Goal: Information Seeking & Learning: Learn about a topic

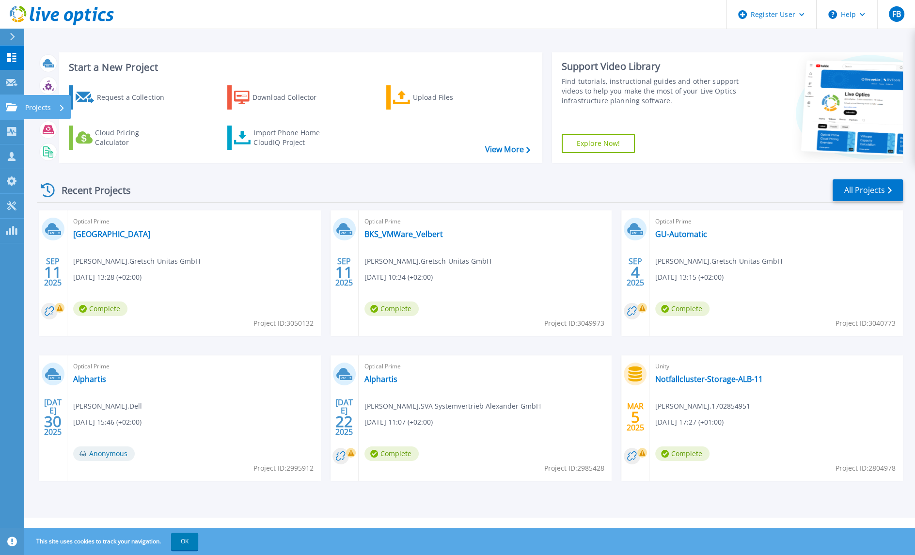
click at [9, 108] on icon at bounding box center [12, 107] width 12 height 8
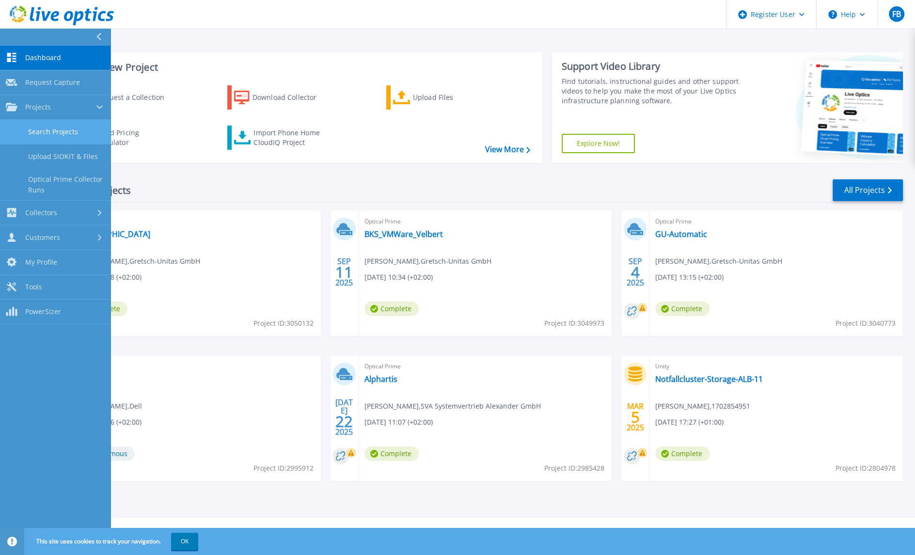
click at [57, 136] on link "Search Projects" at bounding box center [55, 132] width 111 height 25
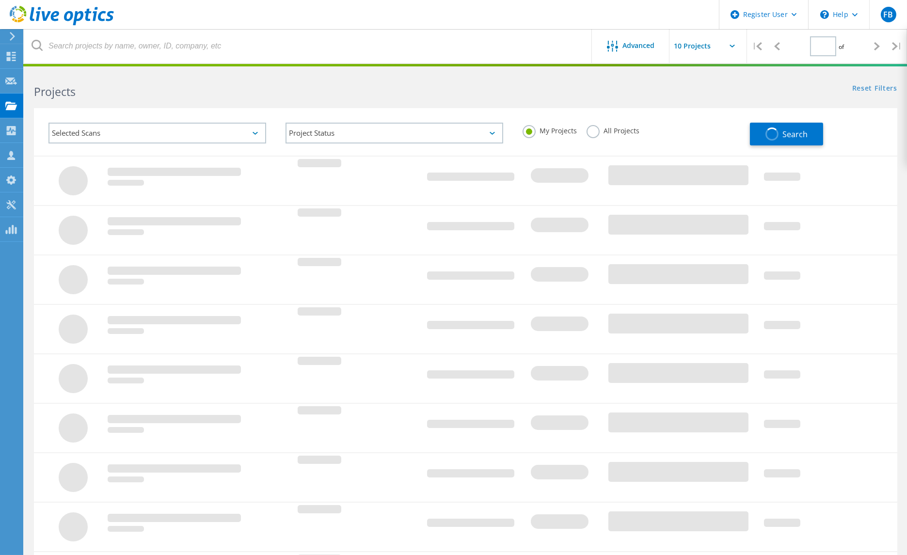
type input "1"
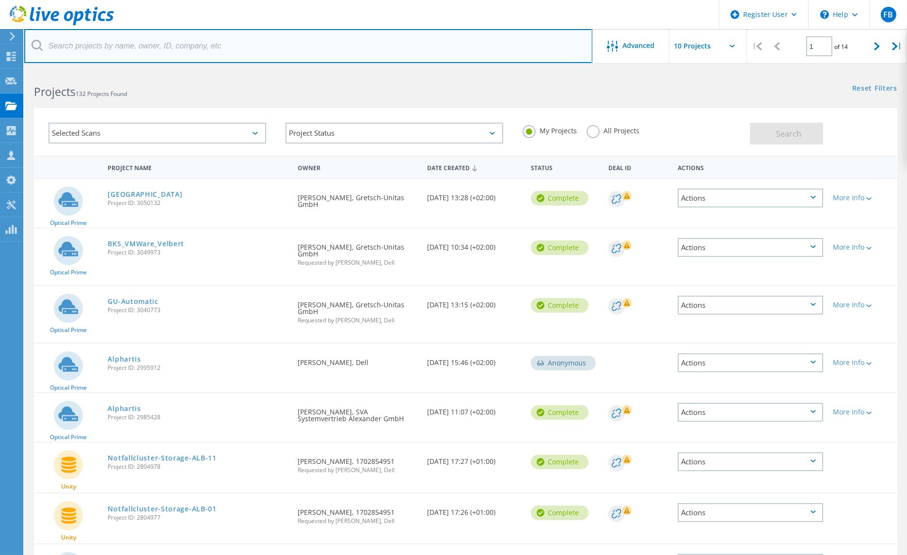
click at [272, 49] on input "text" at bounding box center [308, 46] width 568 height 34
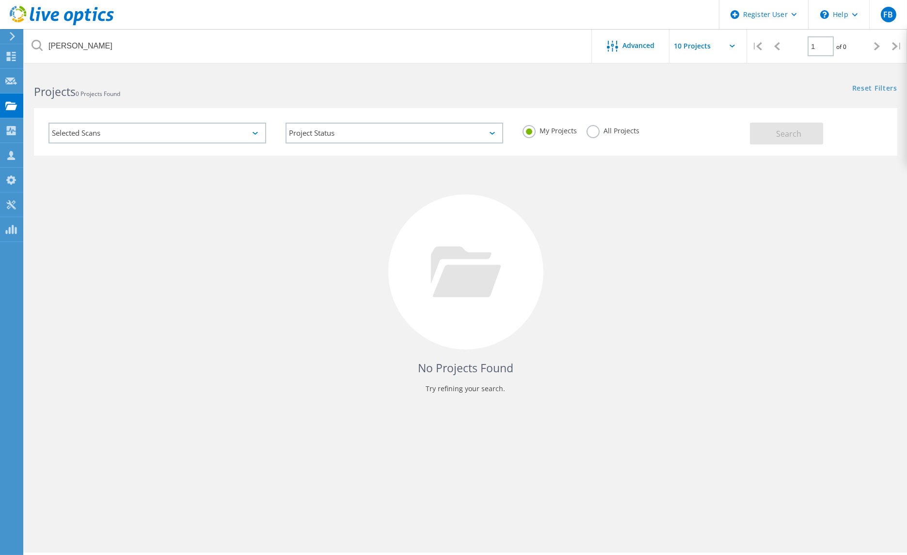
click at [593, 130] on label "All Projects" at bounding box center [613, 129] width 53 height 9
click at [0, 0] on input "All Projects" at bounding box center [0, 0] width 0 height 0
click at [776, 128] on button "Search" at bounding box center [786, 134] width 73 height 22
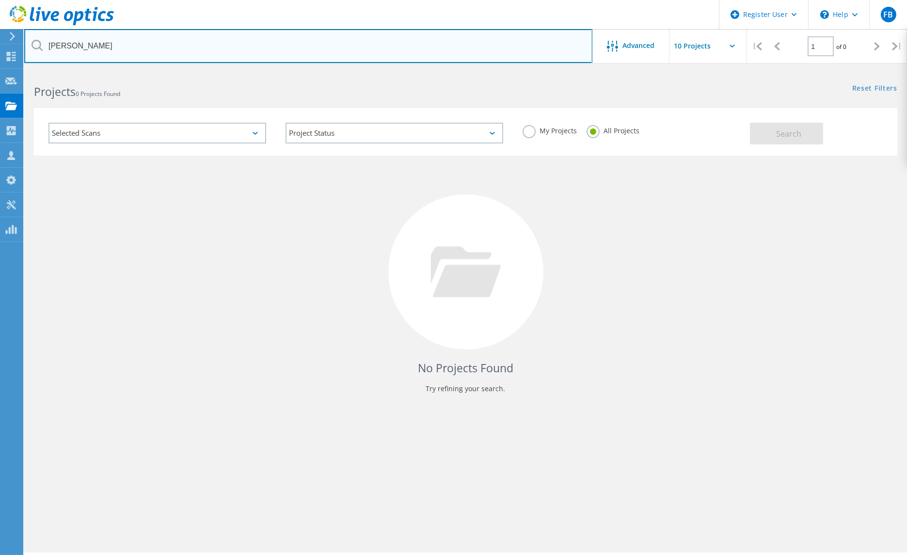
drag, startPoint x: 125, startPoint y: 49, endPoint x: 34, endPoint y: 55, distance: 91.3
click at [34, 55] on input "karl beuttler" at bounding box center [308, 46] width 568 height 34
type input "agena"
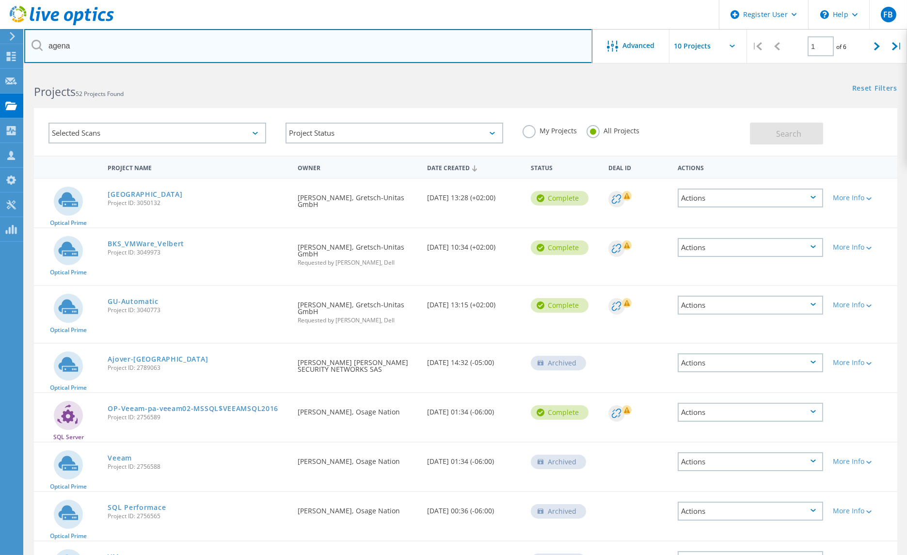
click at [34, 55] on input "agena" at bounding box center [308, 46] width 568 height 34
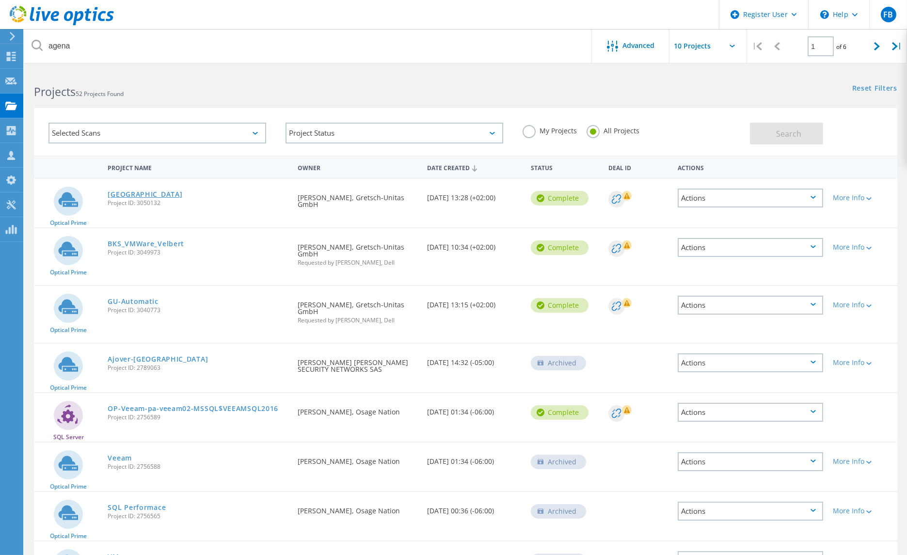
click at [123, 192] on link "[GEOGRAPHIC_DATA]" at bounding box center [145, 194] width 75 height 7
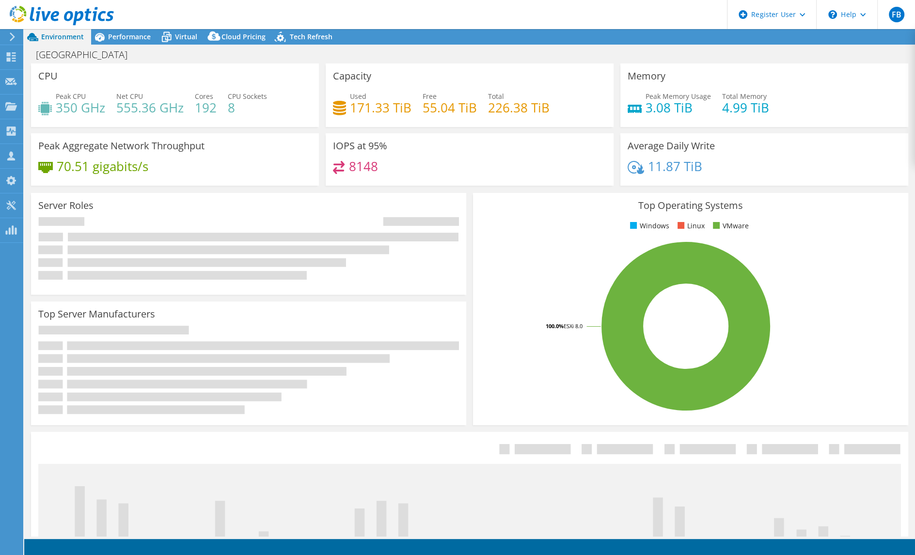
select select "USD"
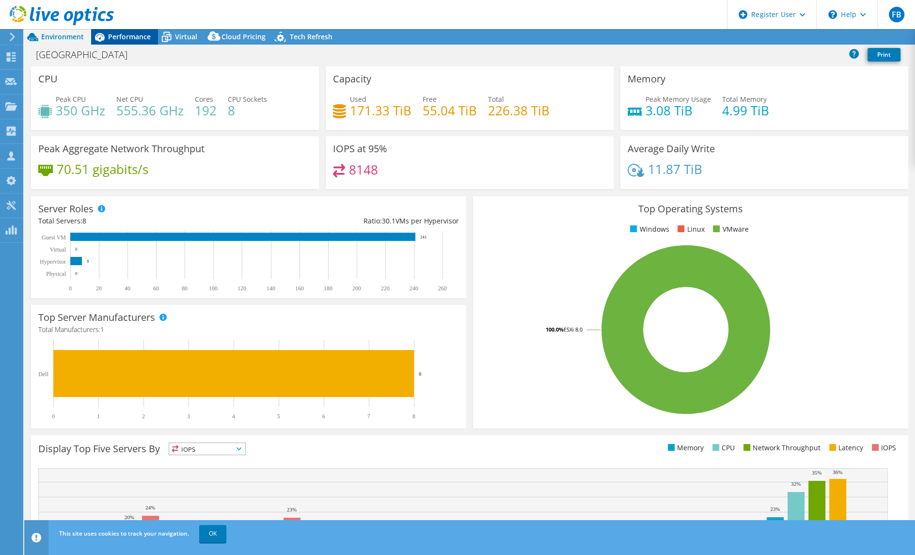
click at [118, 37] on span "Performance" at bounding box center [129, 36] width 43 height 9
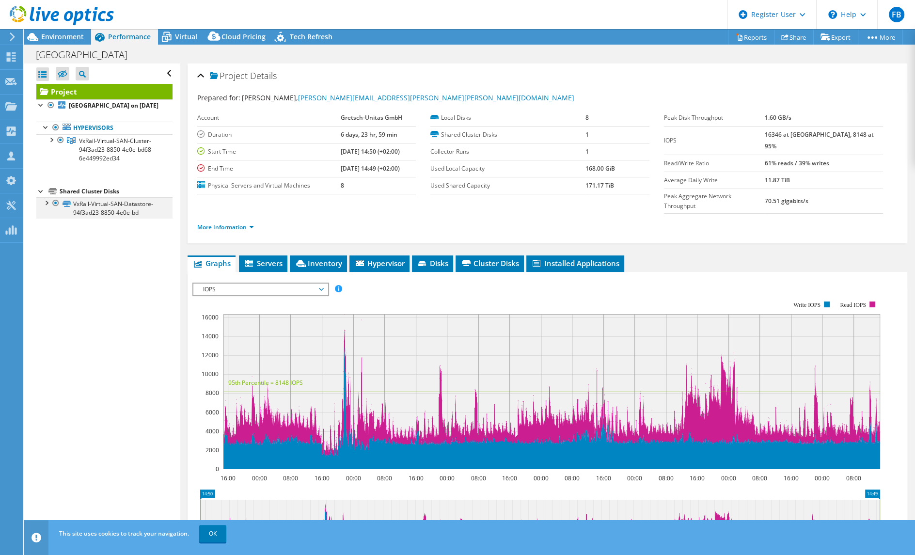
click at [51, 201] on div at bounding box center [56, 203] width 10 height 12
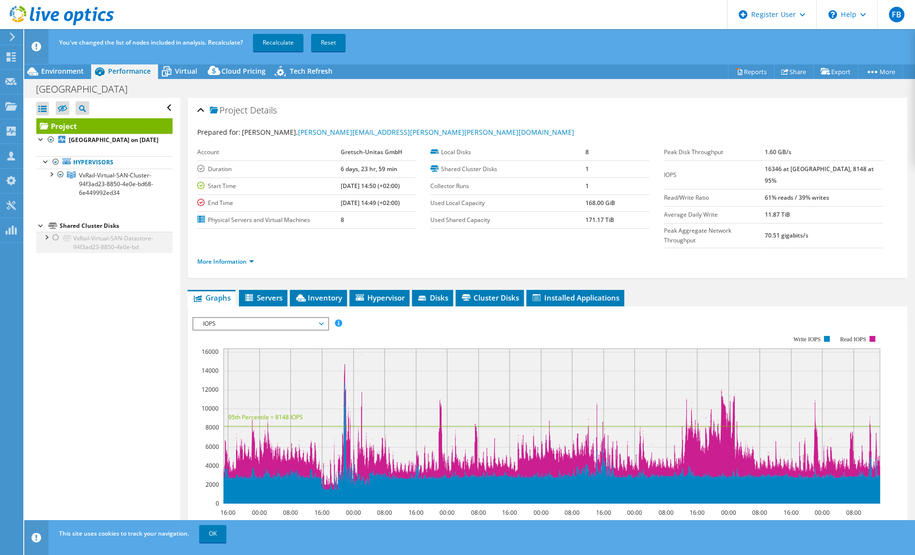
click at [54, 238] on div at bounding box center [56, 238] width 10 height 12
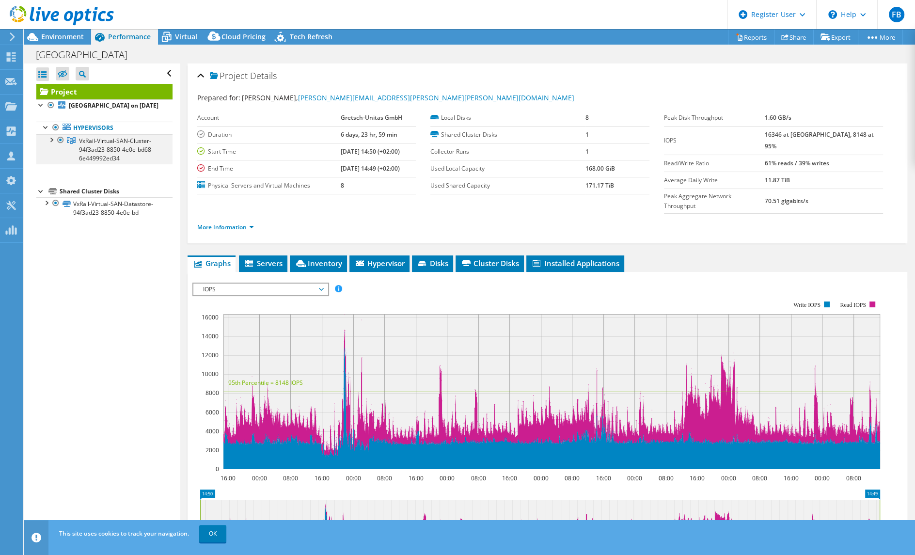
click at [52, 141] on div at bounding box center [51, 139] width 10 height 10
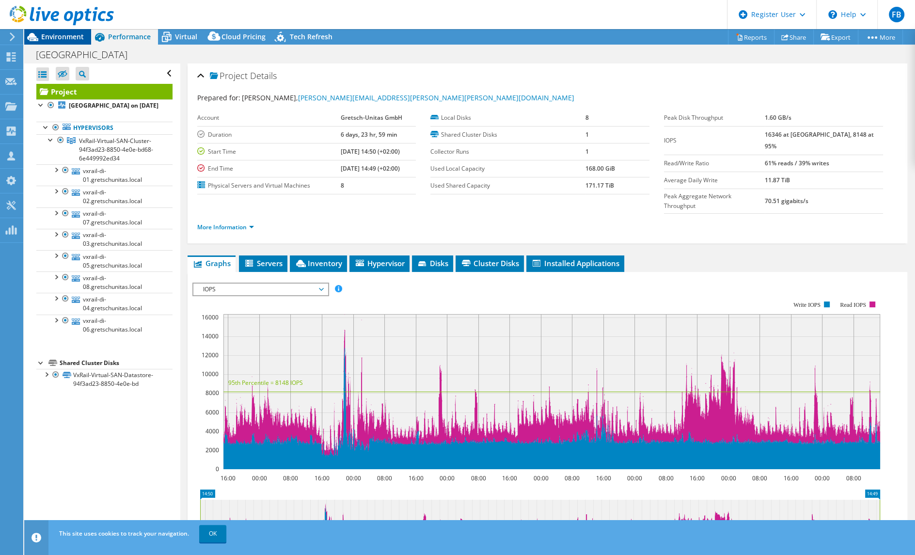
click at [71, 35] on span "Environment" at bounding box center [62, 36] width 43 height 9
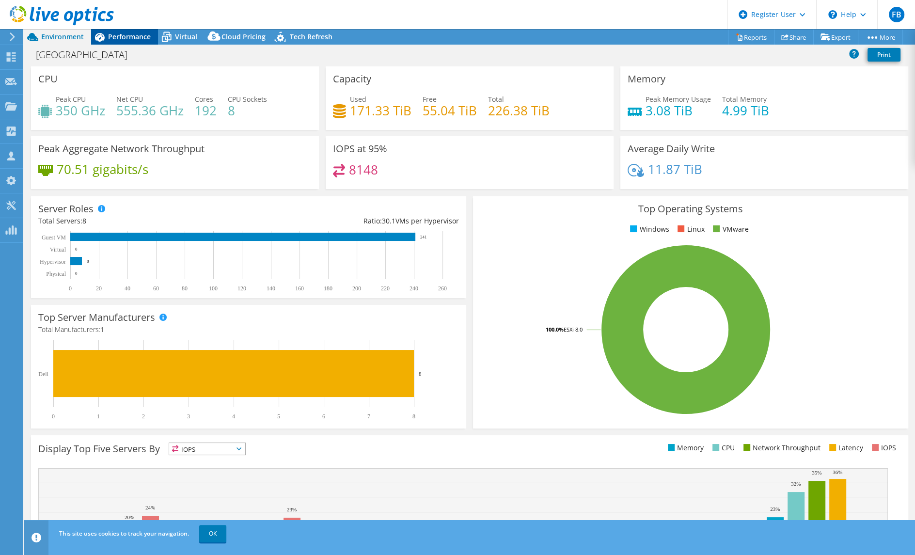
click at [110, 36] on span "Performance" at bounding box center [129, 36] width 43 height 9
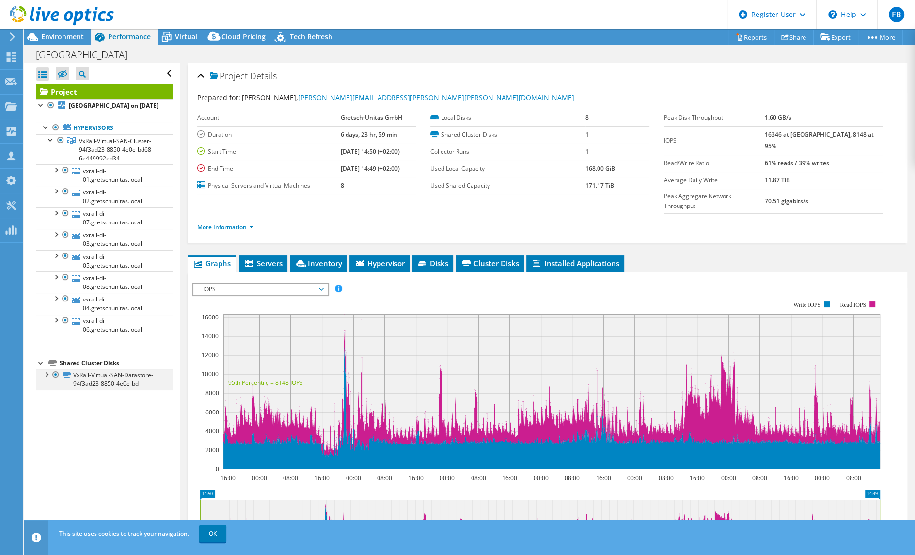
click at [50, 376] on div at bounding box center [46, 374] width 10 height 10
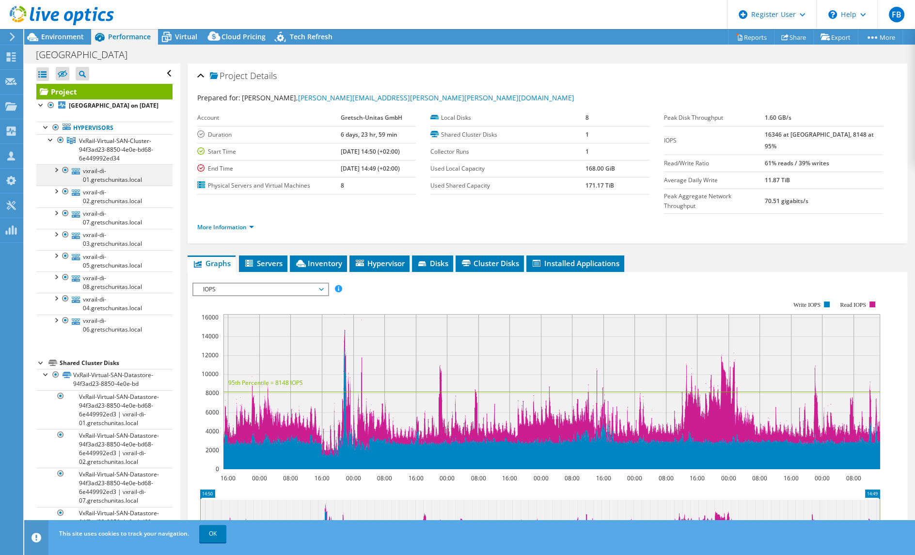
click at [56, 168] on div at bounding box center [56, 169] width 10 height 10
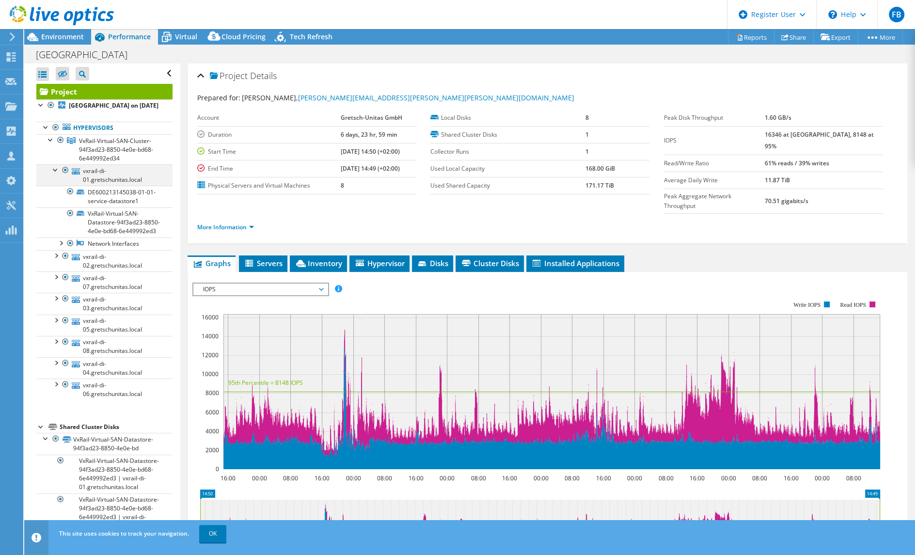
click at [56, 168] on div at bounding box center [56, 169] width 10 height 10
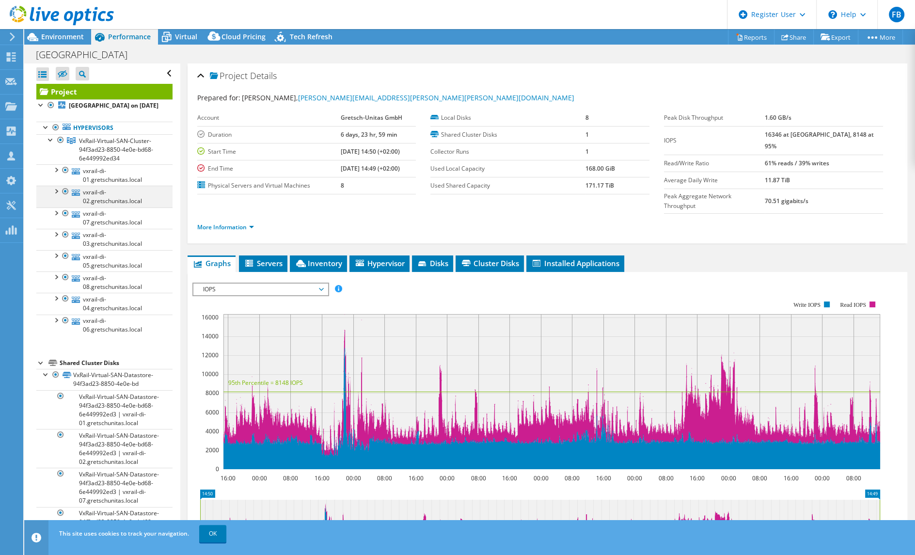
click at [57, 191] on div at bounding box center [56, 191] width 10 height 10
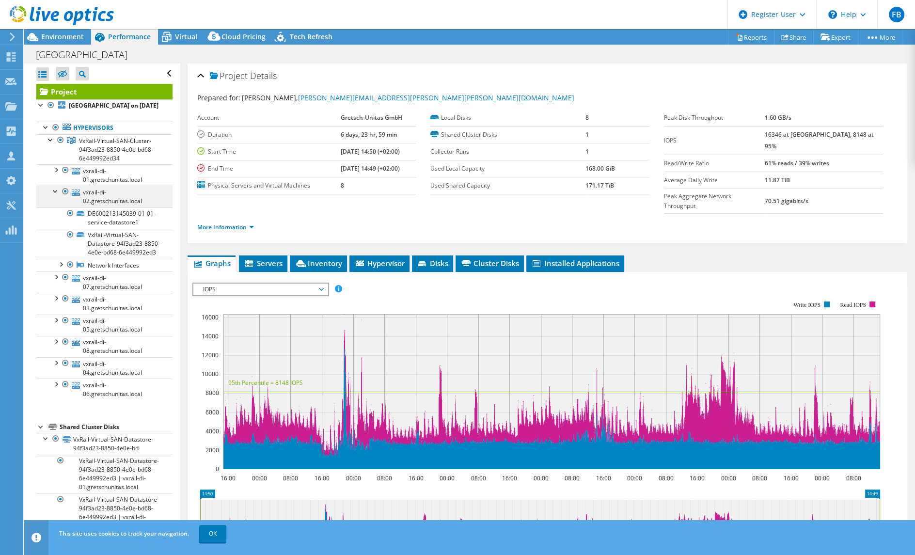
click at [57, 192] on div at bounding box center [56, 191] width 10 height 10
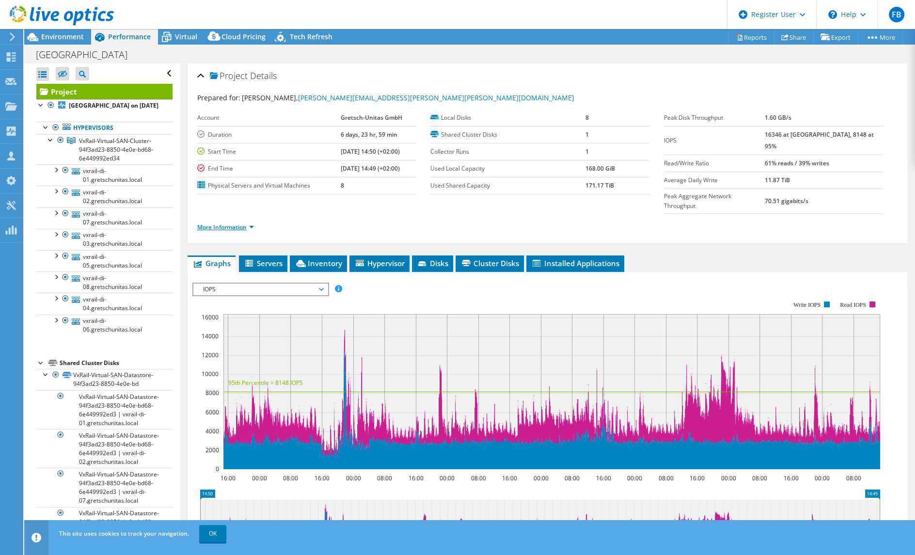
click at [220, 223] on link "More Information" at bounding box center [225, 227] width 57 height 8
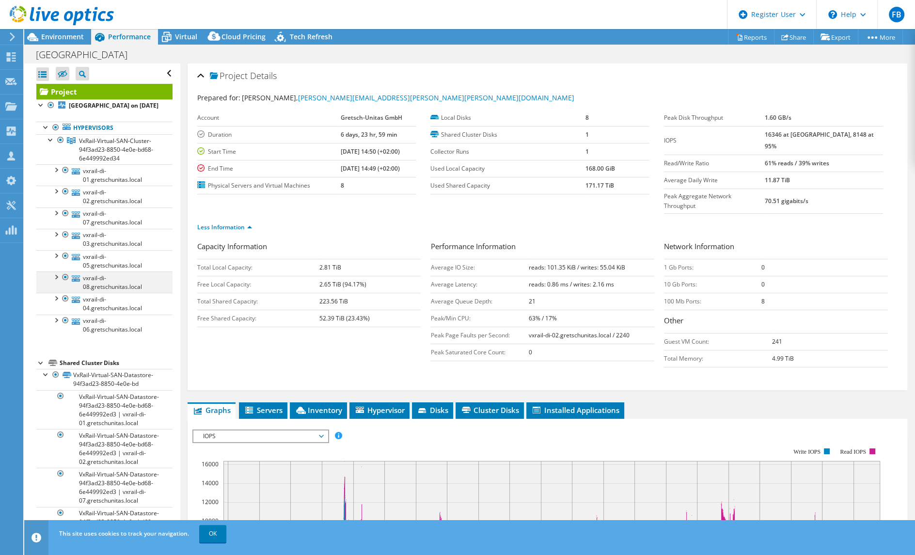
click at [54, 273] on div at bounding box center [56, 277] width 10 height 10
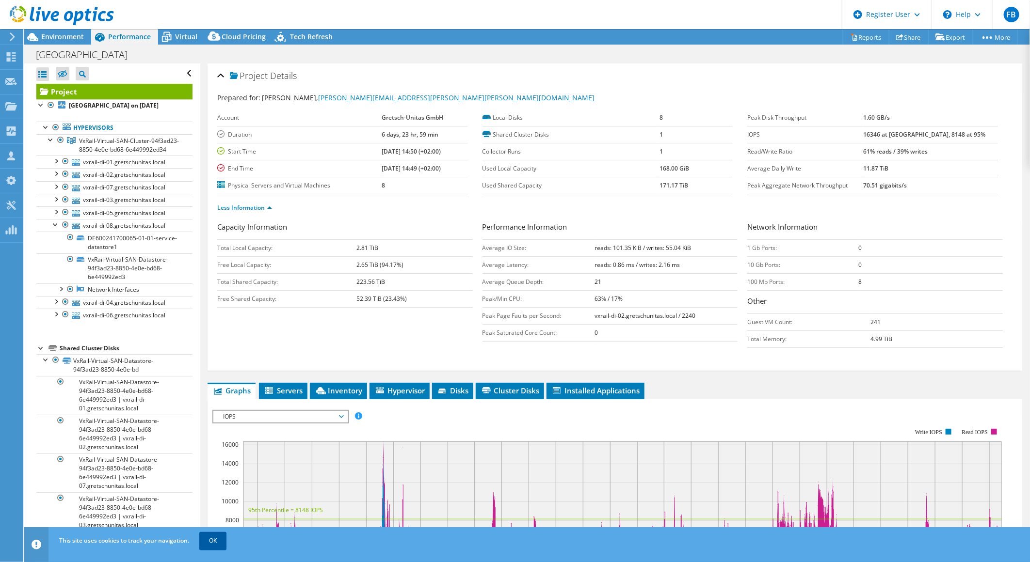
click at [208, 538] on link "OK" at bounding box center [212, 540] width 27 height 17
